Goal: Information Seeking & Learning: Learn about a topic

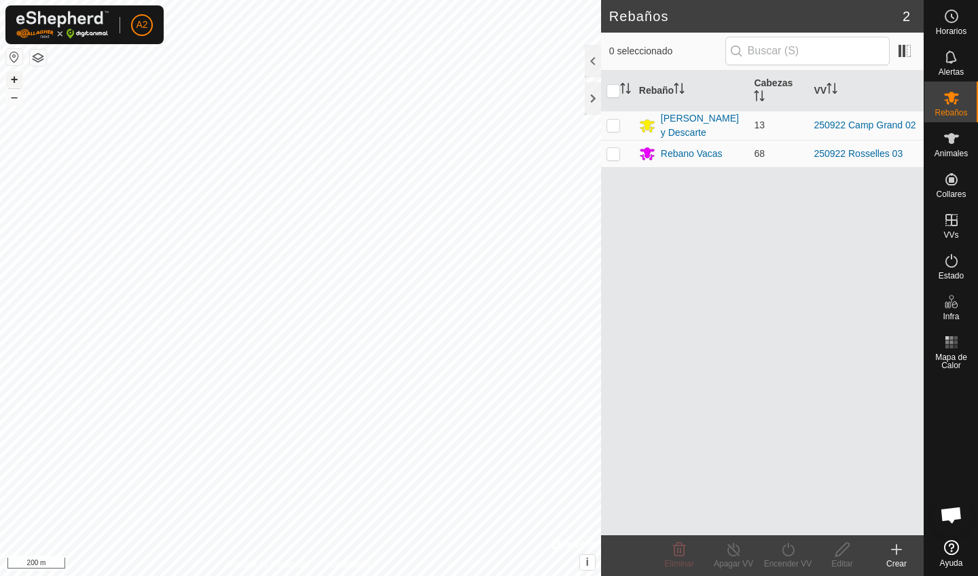
click at [17, 85] on button "+" at bounding box center [14, 79] width 16 height 16
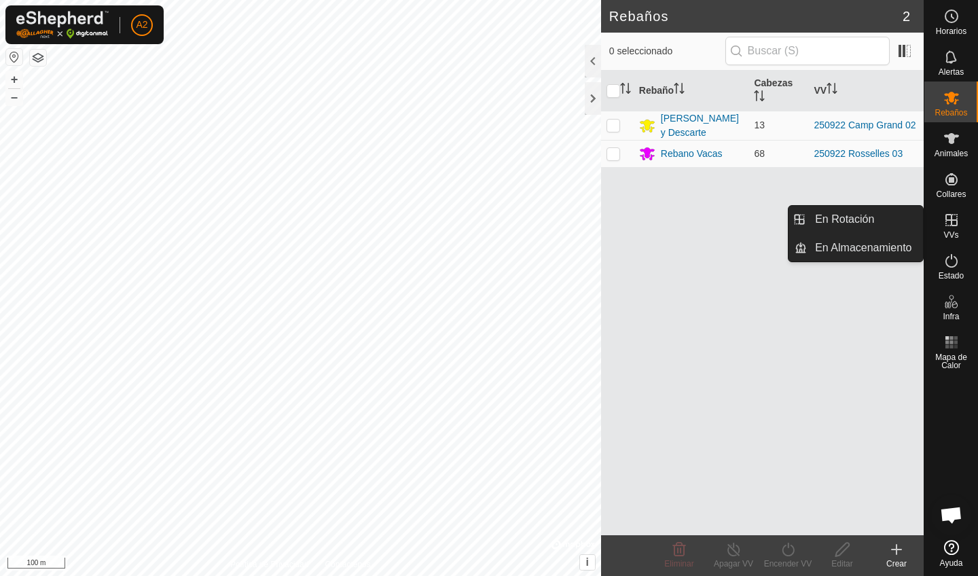
click at [959, 227] on icon at bounding box center [951, 220] width 16 height 16
click at [894, 225] on link "En Rotación" at bounding box center [865, 219] width 116 height 27
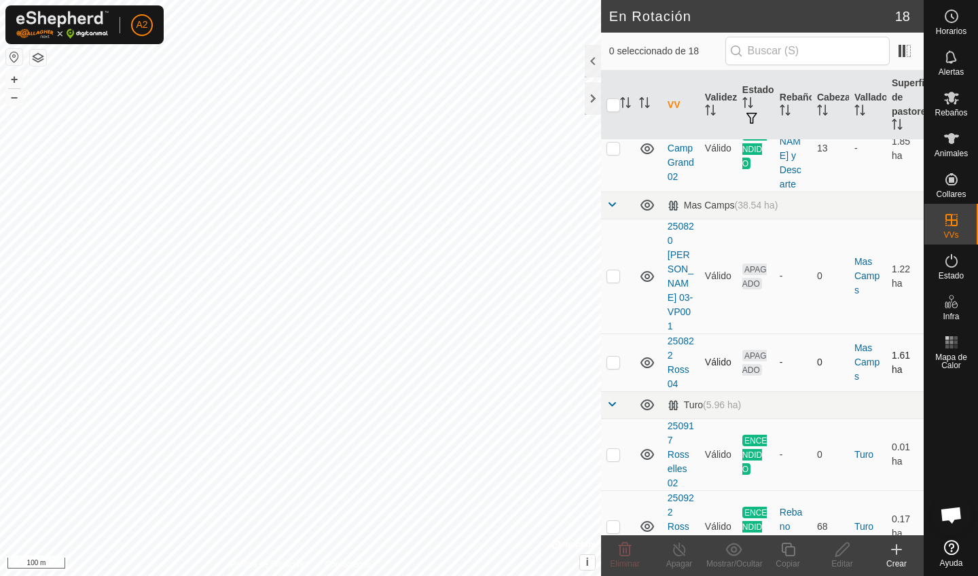
scroll to position [868, 0]
click at [617, 435] on td at bounding box center [617, 455] width 33 height 72
checkbox input "true"
click at [616, 522] on p-checkbox at bounding box center [613, 527] width 14 height 11
checkbox input "true"
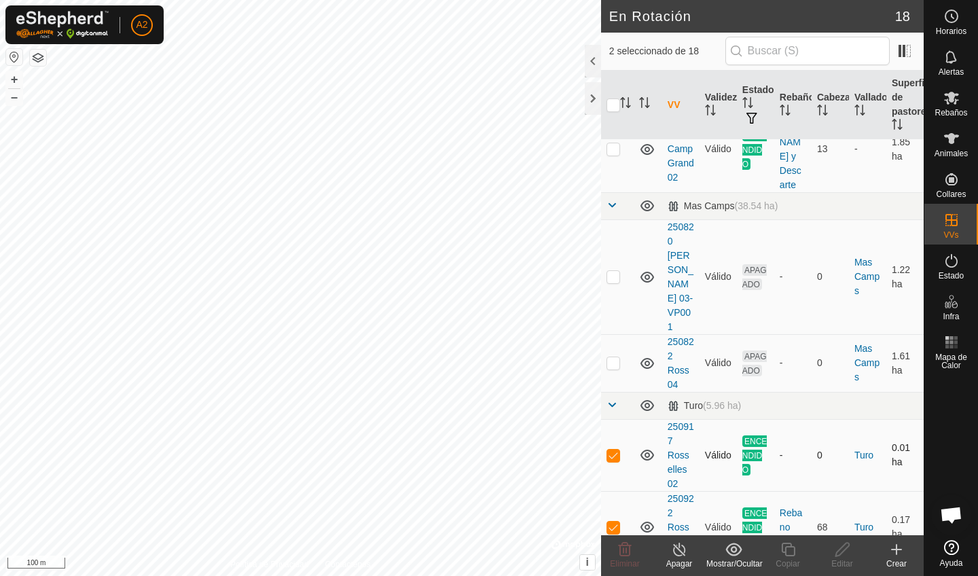
click at [615, 450] on p-checkbox at bounding box center [613, 455] width 14 height 11
checkbox input "false"
click at [611, 522] on p-checkbox at bounding box center [613, 527] width 14 height 11
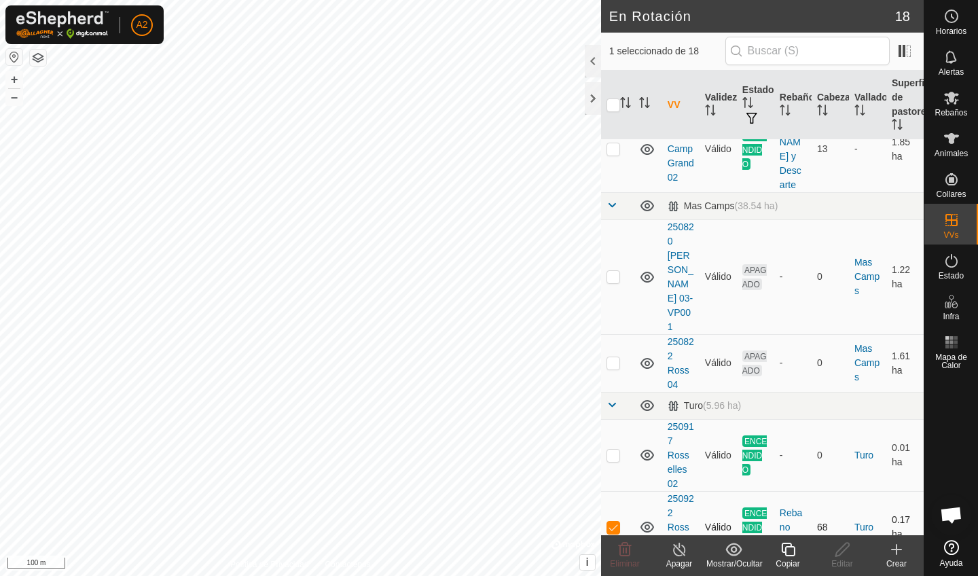
checkbox input "false"
click at [617, 156] on td at bounding box center [617, 149] width 33 height 86
click at [617, 151] on p-checkbox at bounding box center [613, 148] width 14 height 11
checkbox input "false"
click at [613, 433] on td at bounding box center [617, 455] width 33 height 72
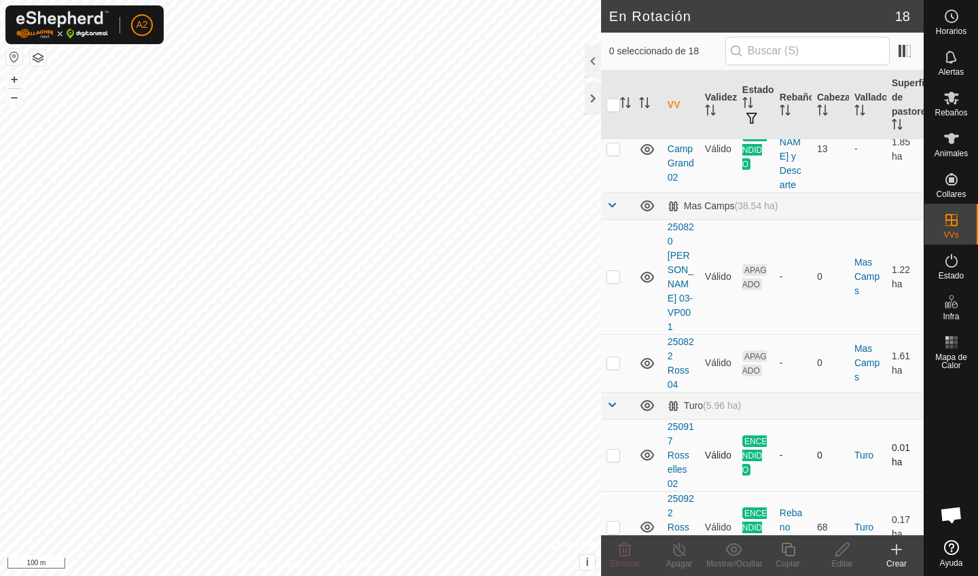
checkbox input "true"
click at [680, 562] on div "Apagar" at bounding box center [679, 564] width 54 height 12
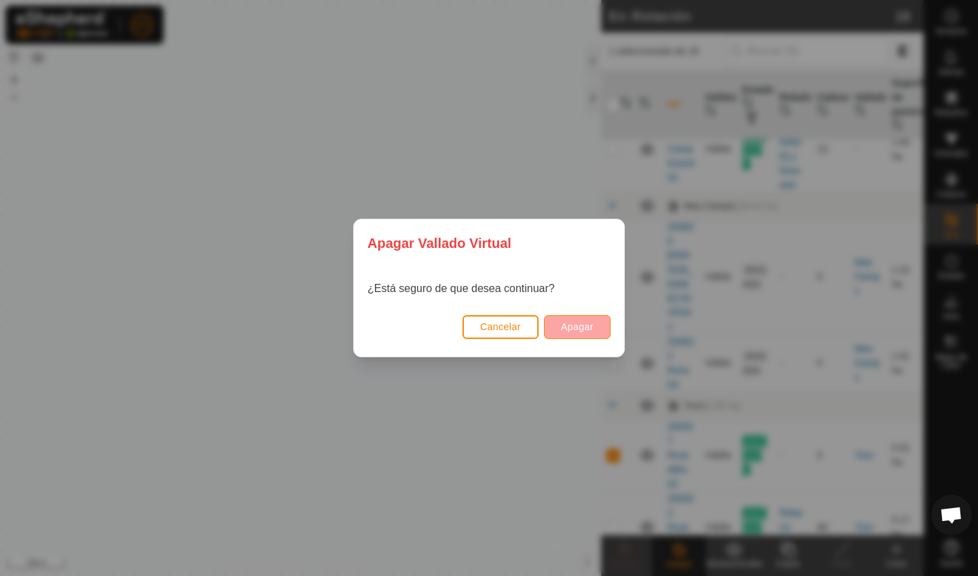
click at [585, 324] on span "Apagar" at bounding box center [577, 326] width 33 height 11
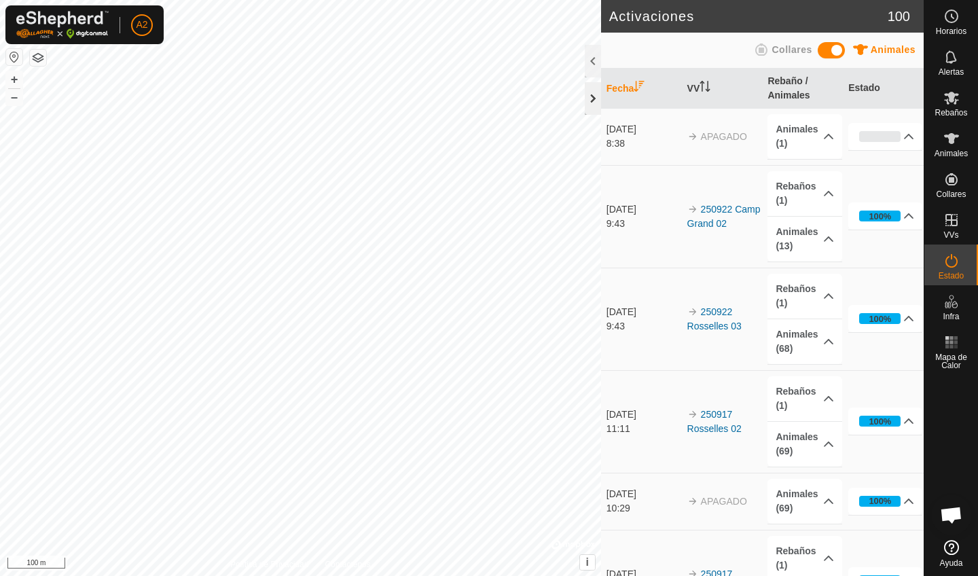
click at [589, 105] on div at bounding box center [593, 98] width 16 height 33
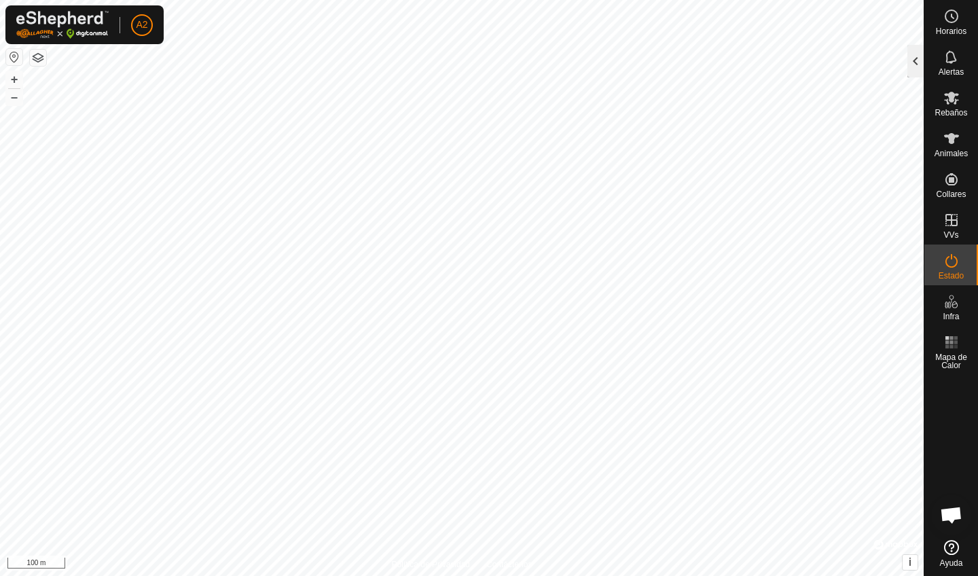
click at [922, 57] on div at bounding box center [915, 61] width 16 height 33
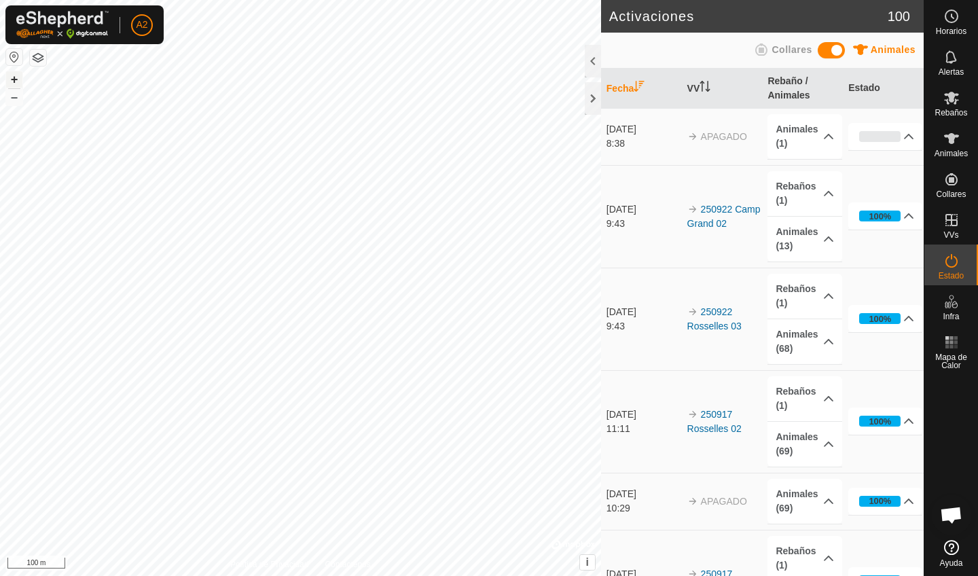
click at [14, 87] on button "+" at bounding box center [14, 79] width 16 height 16
click at [15, 87] on button "+" at bounding box center [14, 79] width 16 height 16
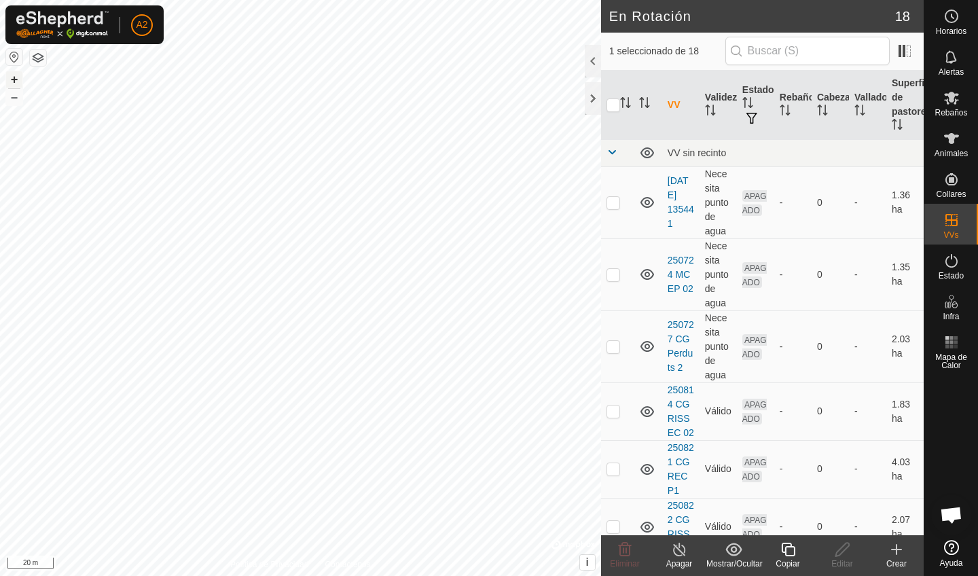
checkbox input "false"
checkbox input "true"
click at [955, 353] on span "Mapa de Calor" at bounding box center [951, 361] width 47 height 16
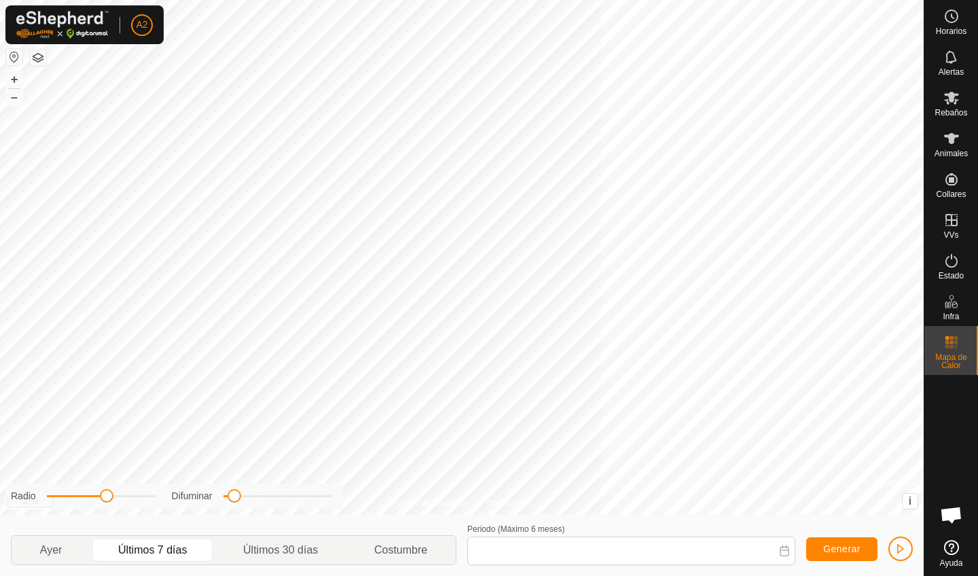
type input "[DATE] - [DATE]"
click at [14, 77] on button "+" at bounding box center [14, 79] width 16 height 16
click at [16, 105] on button "–" at bounding box center [14, 97] width 16 height 16
click at [16, 104] on button "–" at bounding box center [14, 97] width 16 height 16
click at [16, 103] on button "–" at bounding box center [14, 97] width 16 height 16
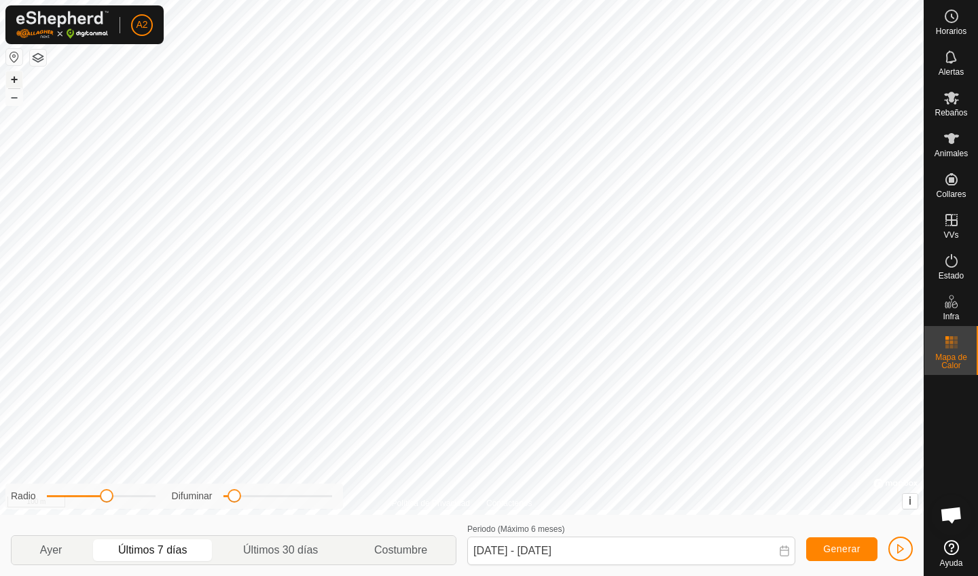
click at [15, 79] on button "+" at bounding box center [14, 79] width 16 height 16
click at [13, 84] on button "+" at bounding box center [14, 79] width 16 height 16
click at [17, 101] on button "–" at bounding box center [14, 97] width 16 height 16
click at [13, 79] on button "+" at bounding box center [14, 79] width 16 height 16
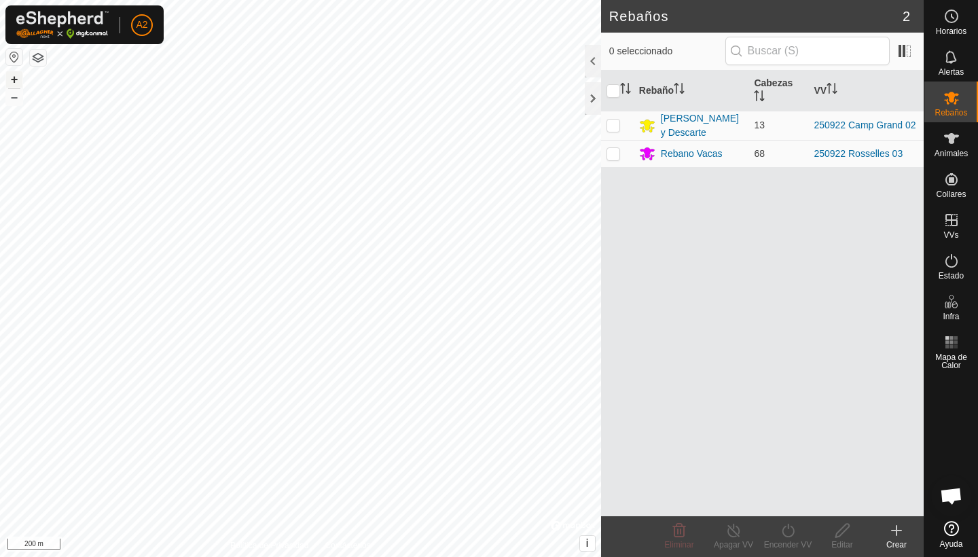
click at [14, 84] on button "+" at bounding box center [14, 79] width 16 height 16
click at [12, 100] on button "–" at bounding box center [14, 97] width 16 height 16
